Goal: Task Accomplishment & Management: Use online tool/utility

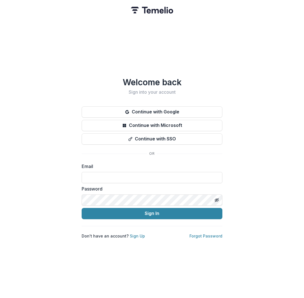
click at [95, 181] on form "Email Password Sign In" at bounding box center [152, 191] width 141 height 56
click at [92, 177] on input at bounding box center [152, 177] width 141 height 11
click at [0, 298] on com-1password-button at bounding box center [0, 298] width 0 height 0
type input "**********"
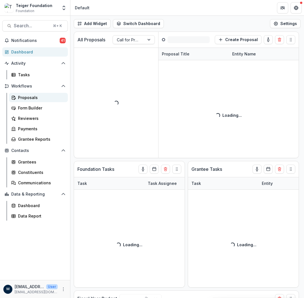
click at [30, 96] on div "Proposals" at bounding box center [40, 98] width 45 height 6
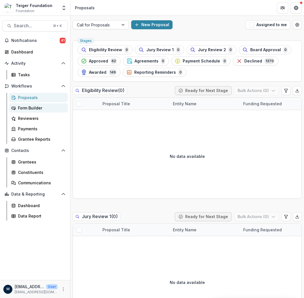
click at [25, 107] on div "Form Builder" at bounding box center [40, 108] width 45 height 6
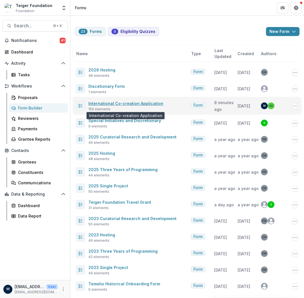
click at [101, 106] on link "International Co-creation Application" at bounding box center [125, 103] width 75 height 5
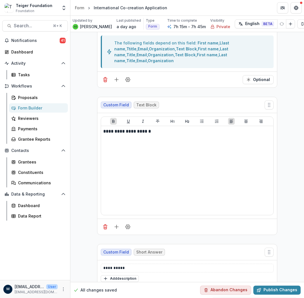
scroll to position [2094, 0]
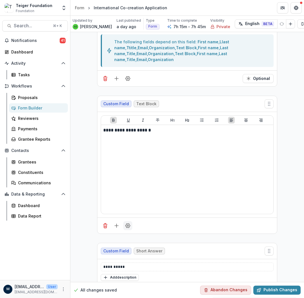
click at [126, 223] on icon "Field Settings" at bounding box center [128, 226] width 6 height 6
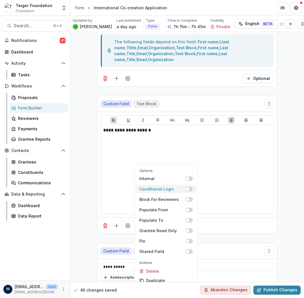
click at [190, 187] on span at bounding box center [188, 189] width 7 height 5
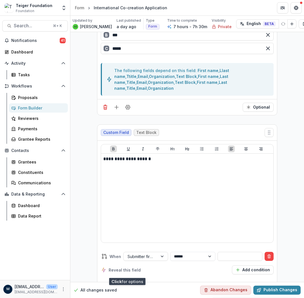
scroll to position [2103, 0]
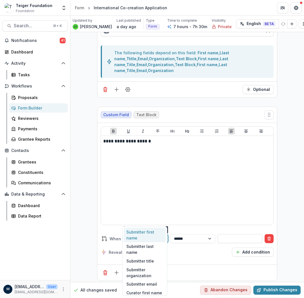
click at [134, 235] on div at bounding box center [140, 238] width 26 height 7
click at [135, 235] on div at bounding box center [140, 238] width 26 height 7
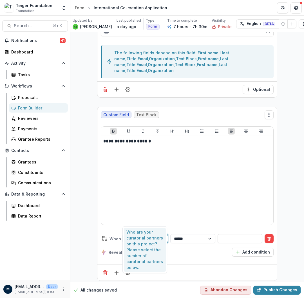
type input "*******"
click at [141, 238] on div "Who are your curatorial partners on this project? Please select the number of c…" at bounding box center [145, 250] width 42 height 44
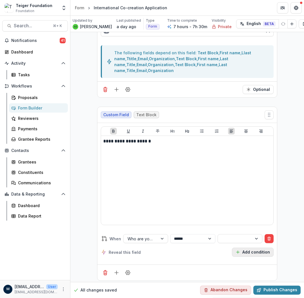
click at [241, 248] on button "Add condition" at bounding box center [253, 252] width 42 height 9
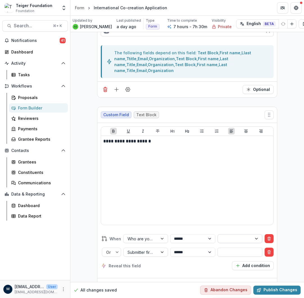
click at [223, 235] on div at bounding box center [235, 238] width 26 height 7
click at [225, 232] on div "One" at bounding box center [239, 232] width 42 height 9
click at [226, 248] on input "text" at bounding box center [240, 252] width 45 height 9
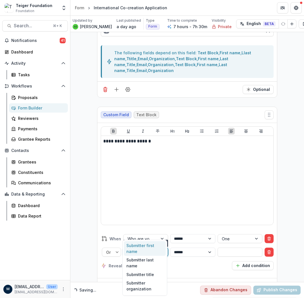
click at [128, 249] on div at bounding box center [140, 252] width 26 height 7
type input "***"
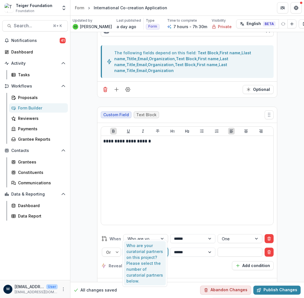
drag, startPoint x: 135, startPoint y: 262, endPoint x: 219, endPoint y: 238, distance: 88.3
click at [135, 262] on div "Who are your curatorial partners on this project? Please select the number of c…" at bounding box center [145, 263] width 42 height 44
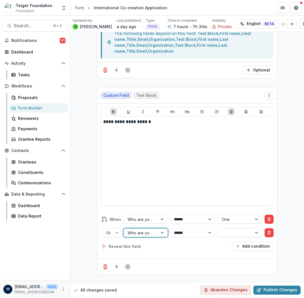
scroll to position [2083, 0]
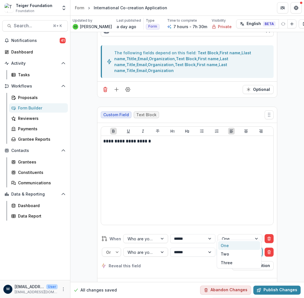
click at [234, 249] on div at bounding box center [235, 252] width 26 height 7
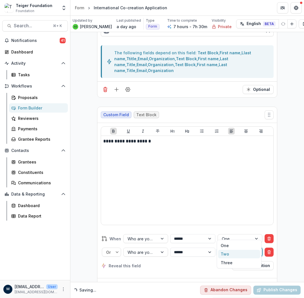
click at [227, 256] on div "Two" at bounding box center [239, 254] width 42 height 9
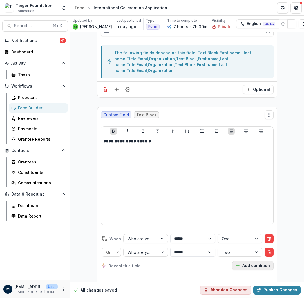
click at [249, 261] on button "Add condition" at bounding box center [253, 265] width 42 height 9
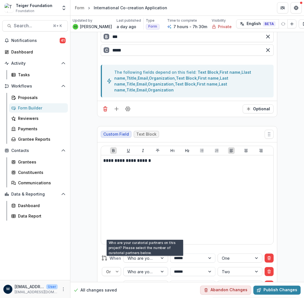
scroll to position [2103, 0]
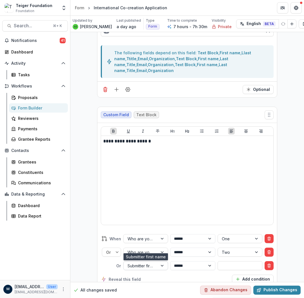
click at [149, 262] on div at bounding box center [140, 265] width 26 height 7
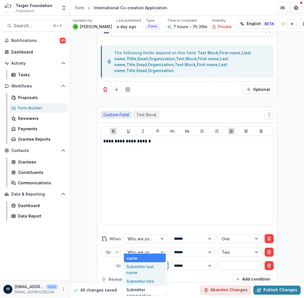
scroll to position [0, 0]
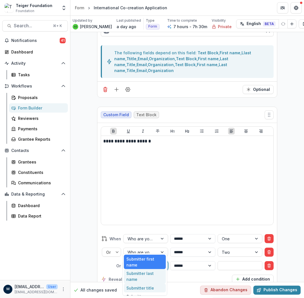
type input "***"
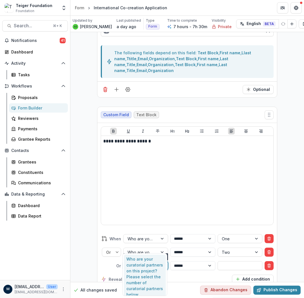
click at [138, 278] on div "Who are your curatorial partners on this project? Please select the number of c…" at bounding box center [145, 277] width 42 height 44
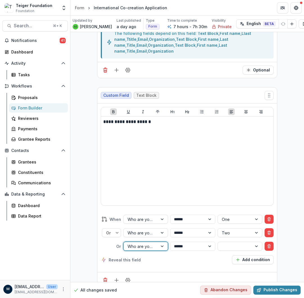
scroll to position [2083, 0]
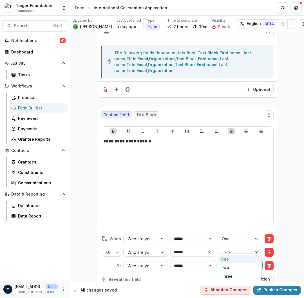
click at [223, 262] on div at bounding box center [235, 265] width 26 height 7
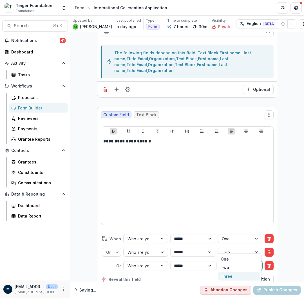
click at [226, 274] on div "Three" at bounding box center [239, 276] width 42 height 9
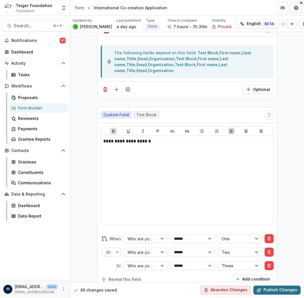
click at [268, 286] on button "Publish Changes" at bounding box center [276, 290] width 47 height 9
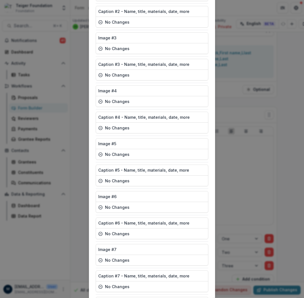
scroll to position [3805, 0]
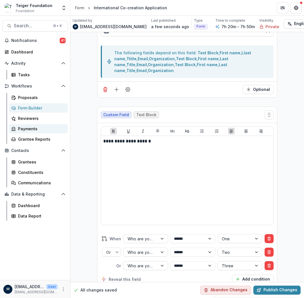
scroll to position [2083, 70]
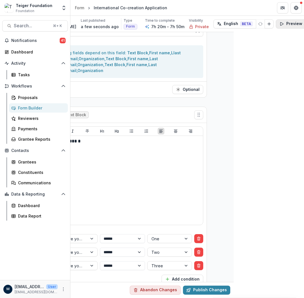
click at [276, 24] on button "Preview" at bounding box center [291, 23] width 30 height 9
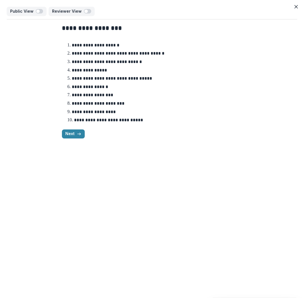
click at [86, 133] on div "Next" at bounding box center [152, 133] width 180 height 9
click at [79, 133] on icon "button" at bounding box center [79, 134] width 5 height 5
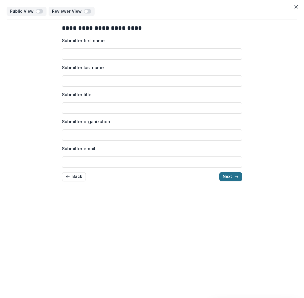
click at [227, 176] on button "Next" at bounding box center [230, 176] width 23 height 9
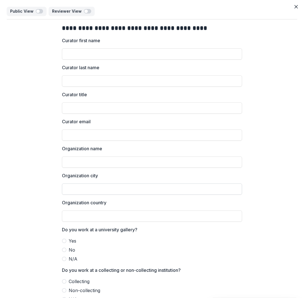
scroll to position [29, 0]
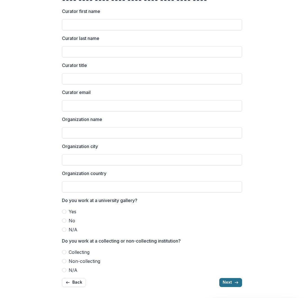
click at [232, 283] on button "Next" at bounding box center [230, 282] width 23 height 9
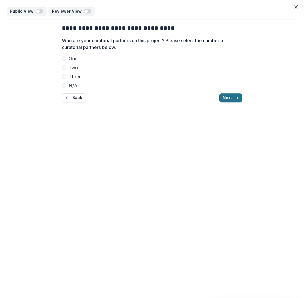
scroll to position [0, 0]
click at [69, 88] on span "N/A" at bounding box center [73, 85] width 9 height 7
click at [65, 85] on span at bounding box center [64, 85] width 5 height 5
click at [70, 101] on button "Back" at bounding box center [74, 97] width 24 height 9
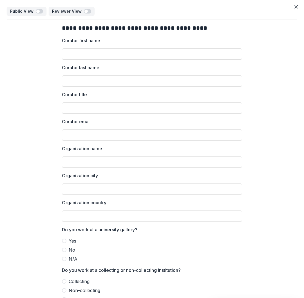
scroll to position [29, 0]
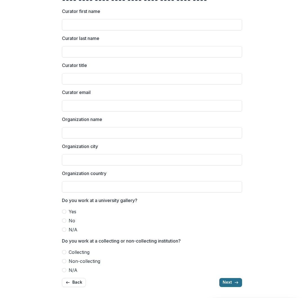
click at [223, 286] on button "Next" at bounding box center [230, 282] width 23 height 9
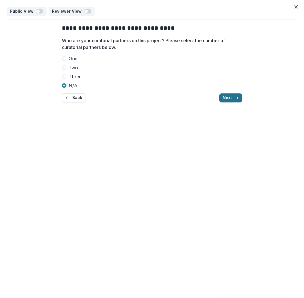
click at [223, 98] on button "Next" at bounding box center [230, 97] width 23 height 9
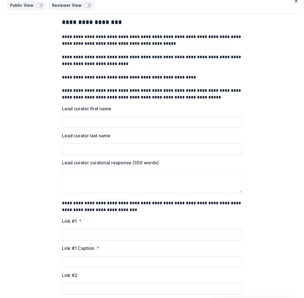
scroll to position [128, 0]
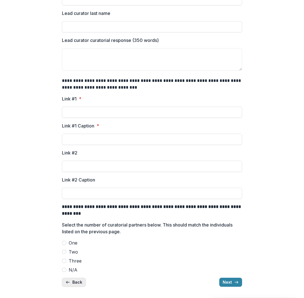
click at [77, 282] on button "Back" at bounding box center [74, 282] width 24 height 9
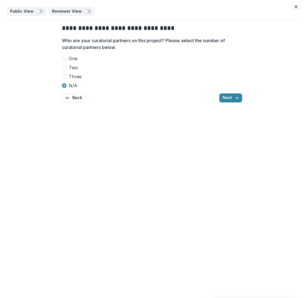
click at [66, 76] on span at bounding box center [64, 76] width 5 height 5
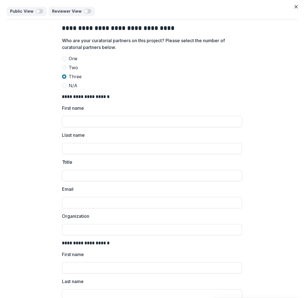
click at [66, 68] on label "Two" at bounding box center [152, 67] width 180 height 7
click at [65, 58] on span at bounding box center [64, 58] width 5 height 5
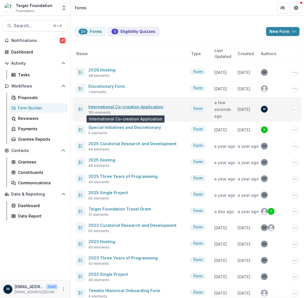
click at [108, 108] on link "International Co-creation Application" at bounding box center [125, 106] width 75 height 5
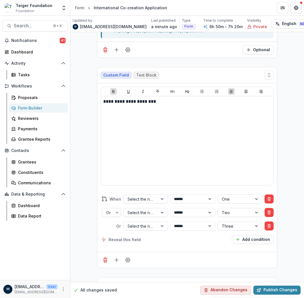
scroll to position [10976, 0]
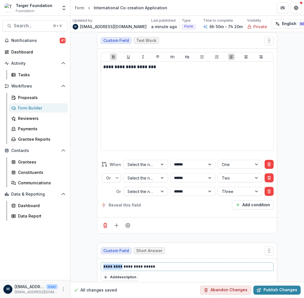
drag, startPoint x: 119, startPoint y: 199, endPoint x: 95, endPoint y: 199, distance: 24.2
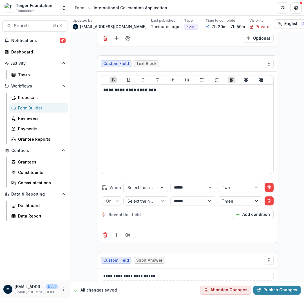
scroll to position [12540, 0]
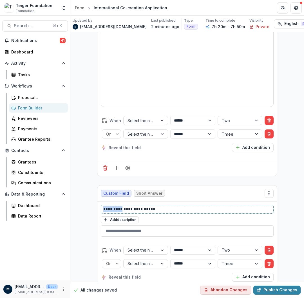
drag, startPoint x: 119, startPoint y: 135, endPoint x: 92, endPoint y: 135, distance: 26.7
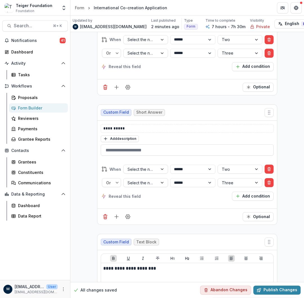
scroll to position [13876, 0]
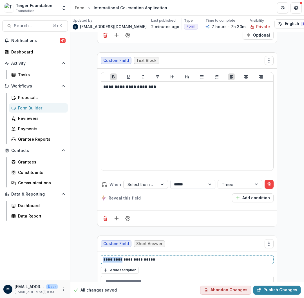
drag, startPoint x: 120, startPoint y: 179, endPoint x: 84, endPoint y: 179, distance: 35.7
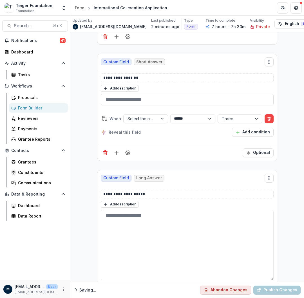
scroll to position [14066, 0]
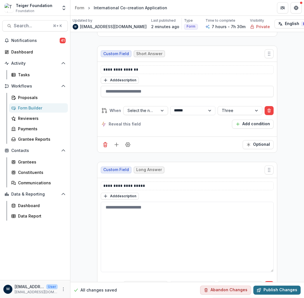
click at [268, 286] on button "Publish Changes" at bounding box center [276, 290] width 47 height 9
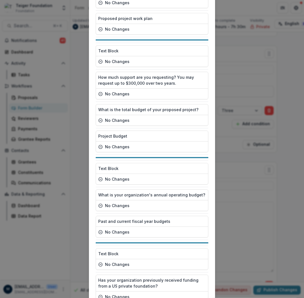
scroll to position [3805, 0]
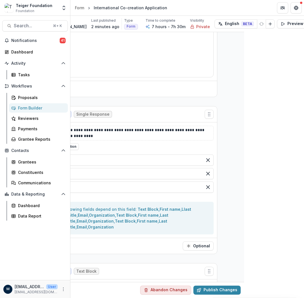
scroll to position [1927, 102]
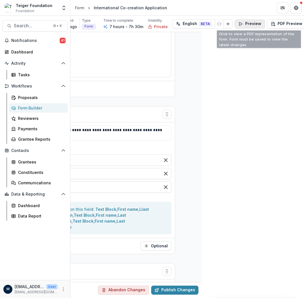
click at [239, 25] on button "Preview" at bounding box center [250, 23] width 30 height 9
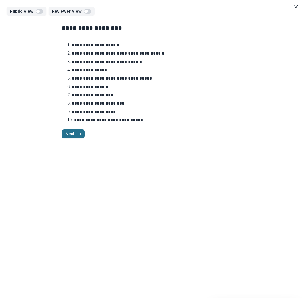
click at [72, 135] on button "Next" at bounding box center [73, 133] width 23 height 9
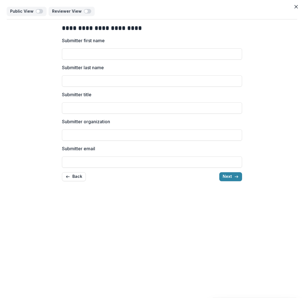
click at [217, 177] on div "Back Next" at bounding box center [152, 176] width 180 height 9
click at [225, 177] on button "Next" at bounding box center [230, 176] width 23 height 9
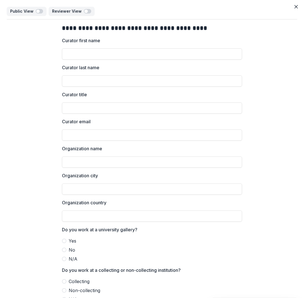
scroll to position [29, 0]
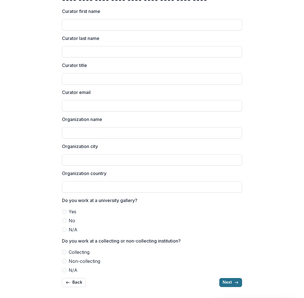
click at [227, 278] on button "Next" at bounding box center [230, 282] width 23 height 9
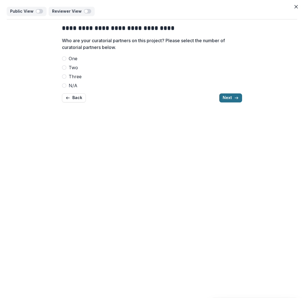
scroll to position [0, 0]
click at [69, 77] on span "Three" at bounding box center [75, 76] width 13 height 7
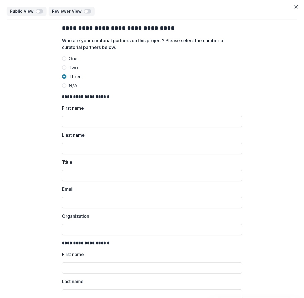
click at [65, 85] on span at bounding box center [64, 85] width 5 height 5
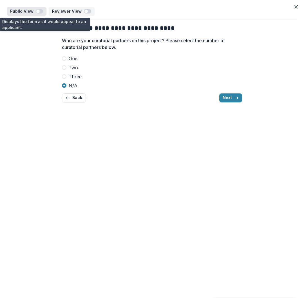
click at [40, 12] on span "button" at bounding box center [39, 11] width 7 height 5
click at [41, 12] on span "button" at bounding box center [39, 11] width 7 height 5
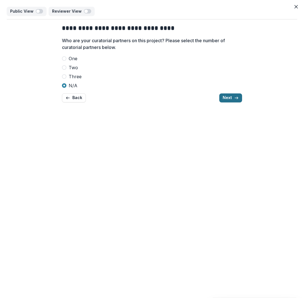
click at [225, 97] on button "Next" at bounding box center [230, 97] width 23 height 9
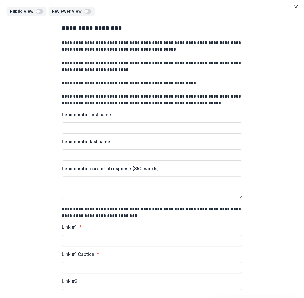
scroll to position [128, 0]
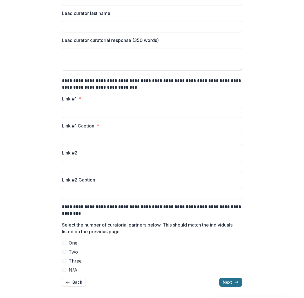
click at [225, 281] on button "Next" at bounding box center [230, 282] width 23 height 9
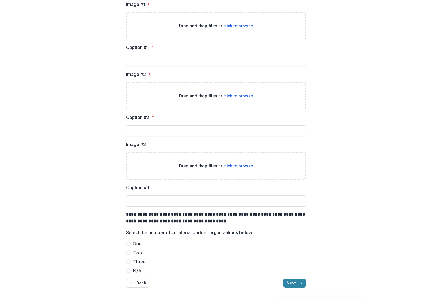
scroll to position [0, 0]
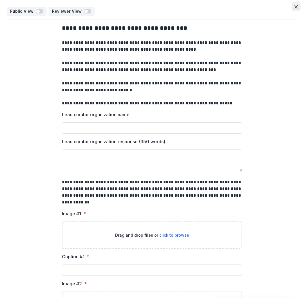
click at [294, 5] on icon "Close" at bounding box center [295, 6] width 3 height 3
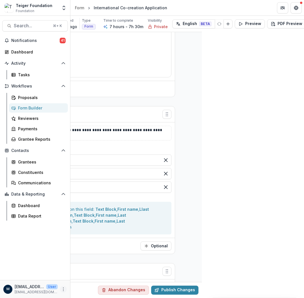
click at [65, 288] on icon "More" at bounding box center [63, 289] width 5 height 5
click at [43, 249] on div "Notifications 41 Dashboard Activity Tasks Workflows Proposals Form Builder Revi…" at bounding box center [35, 158] width 70 height 244
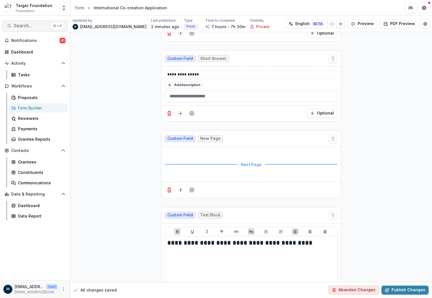
scroll to position [624, 0]
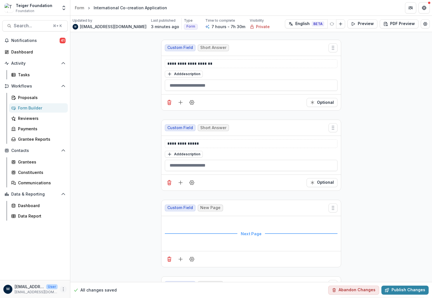
click at [63, 288] on icon "More" at bounding box center [63, 289] width 5 height 5
click at [304, 6] on icon "Get Help" at bounding box center [425, 6] width 1 height 1
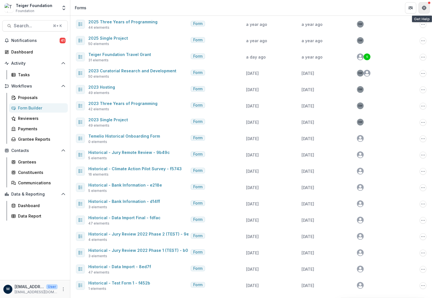
scroll to position [140, 0]
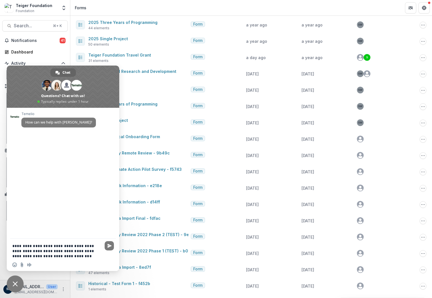
type textarea "**********"
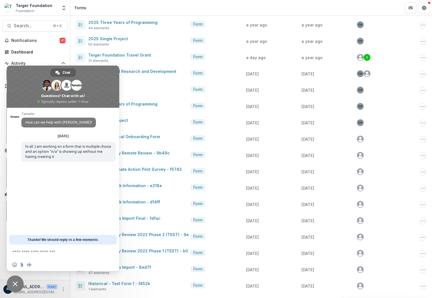
click at [63, 72] on span "Chat" at bounding box center [66, 72] width 8 height 8
click at [18, 282] on span "Close chat" at bounding box center [15, 284] width 17 height 17
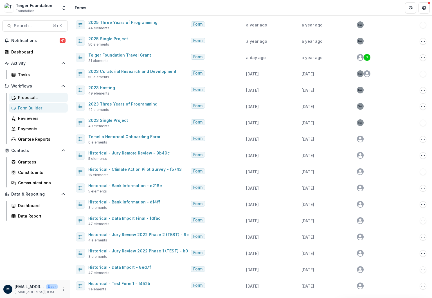
click at [24, 97] on div "Proposals" at bounding box center [40, 98] width 45 height 6
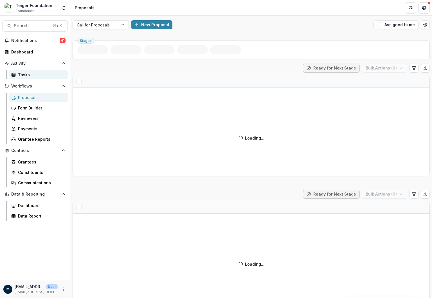
click at [23, 74] on div "Tasks" at bounding box center [40, 75] width 45 height 6
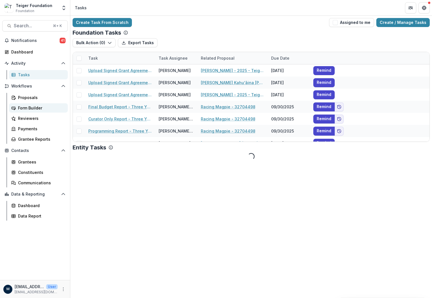
click at [23, 111] on div "Form Builder" at bounding box center [40, 108] width 45 height 6
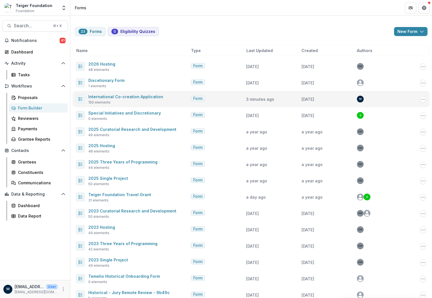
click at [105, 100] on span "150 elements" at bounding box center [99, 102] width 22 height 5
click at [95, 97] on link "International Co-creation Application" at bounding box center [125, 96] width 75 height 5
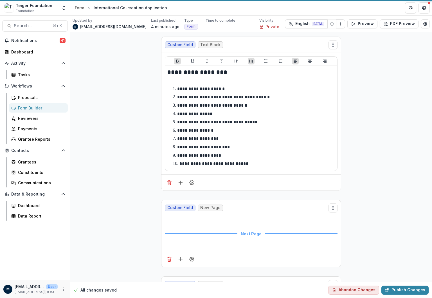
scroll to position [1953, 0]
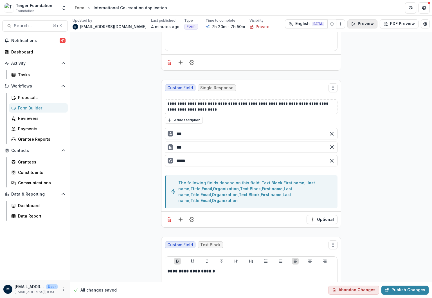
click at [304, 26] on button "Preview" at bounding box center [363, 23] width 30 height 9
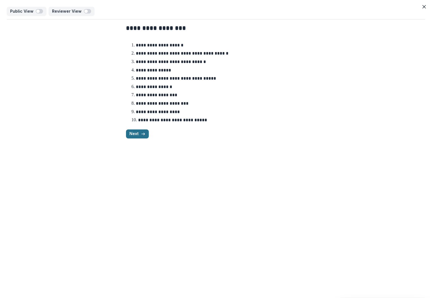
click at [137, 134] on button "Next" at bounding box center [137, 133] width 23 height 9
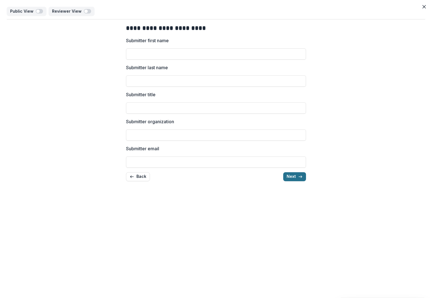
click at [294, 177] on button "Next" at bounding box center [294, 176] width 23 height 9
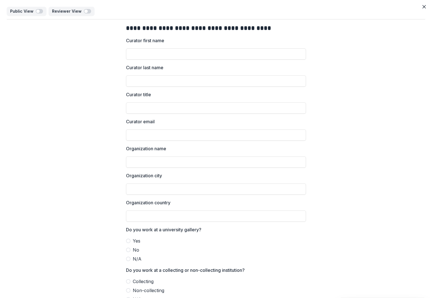
scroll to position [29, 0]
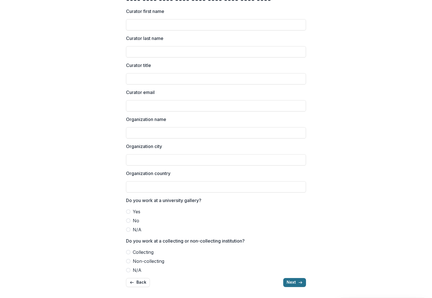
click at [293, 282] on button "Next" at bounding box center [294, 282] width 23 height 9
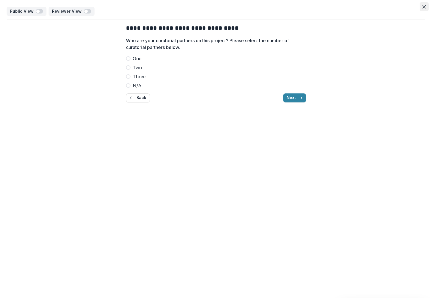
click at [304, 5] on button "Close" at bounding box center [424, 6] width 9 height 9
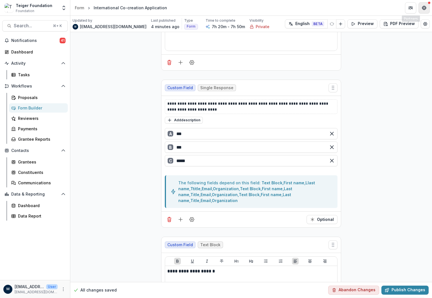
click at [304, 8] on icon "Get Help" at bounding box center [424, 8] width 5 height 5
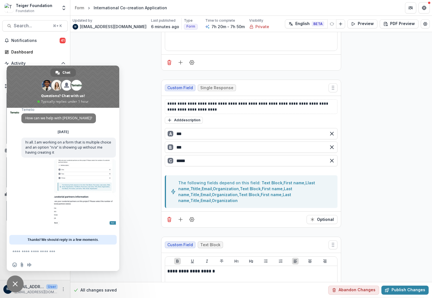
scroll to position [10, 0]
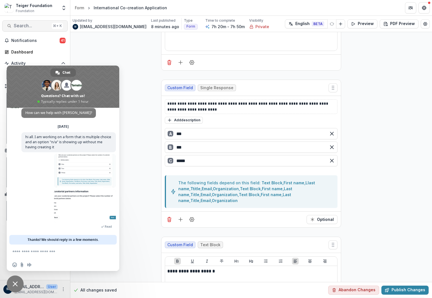
click at [23, 26] on span "Search..." at bounding box center [32, 25] width 36 height 5
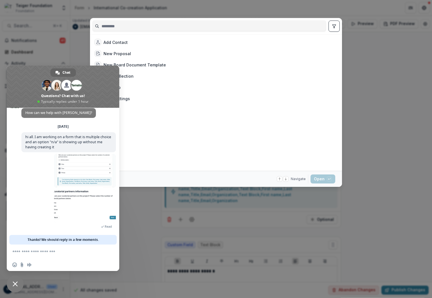
click at [304, 96] on div "Add Contact New Proposal New Board Document Template New Collection Get Help Us…" at bounding box center [216, 149] width 432 height 298
